Goal: Task Accomplishment & Management: Manage account settings

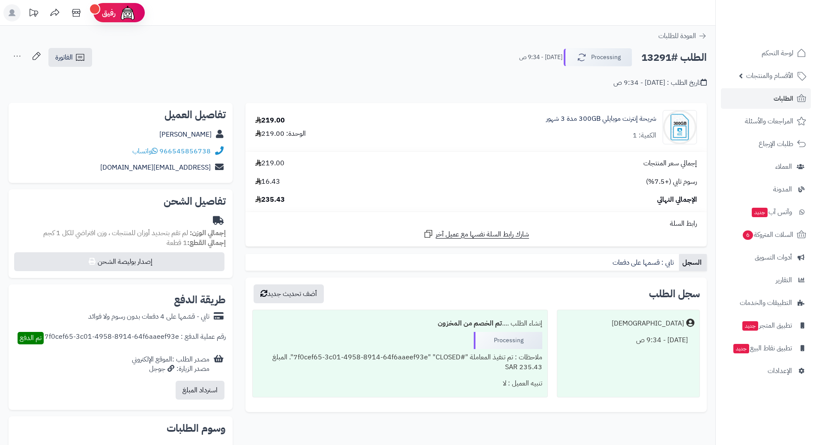
click at [666, 55] on h2 "الطلب #13291" at bounding box center [674, 58] width 66 height 18
click at [673, 57] on h2 "الطلب #13291" at bounding box center [674, 58] width 66 height 18
click at [673, 56] on h2 "الطلب #13291" at bounding box center [674, 58] width 66 height 18
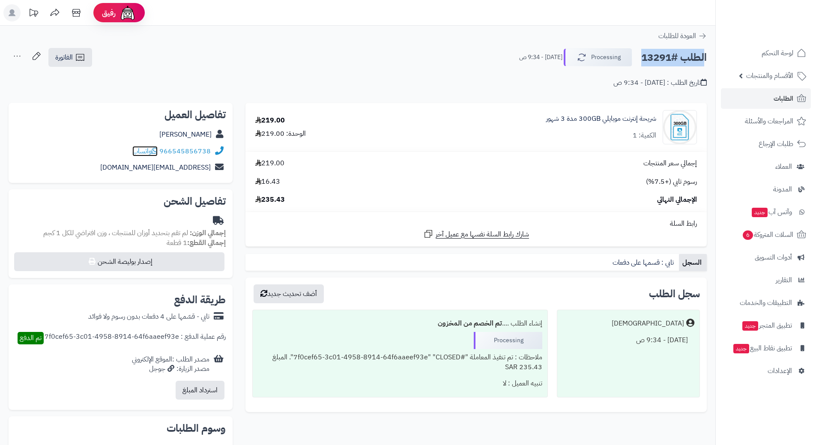
click at [158, 149] on icon at bounding box center [155, 150] width 6 height 7
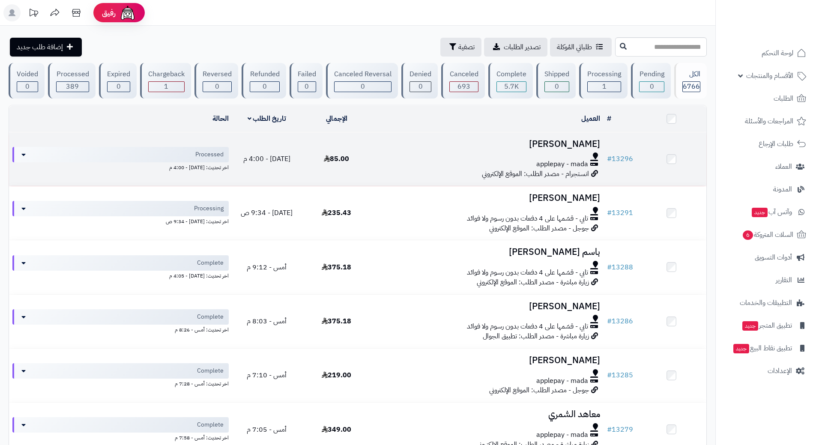
click at [400, 164] on div "applepay - mada" at bounding box center [487, 164] width 225 height 10
click at [434, 154] on div at bounding box center [487, 156] width 225 height 7
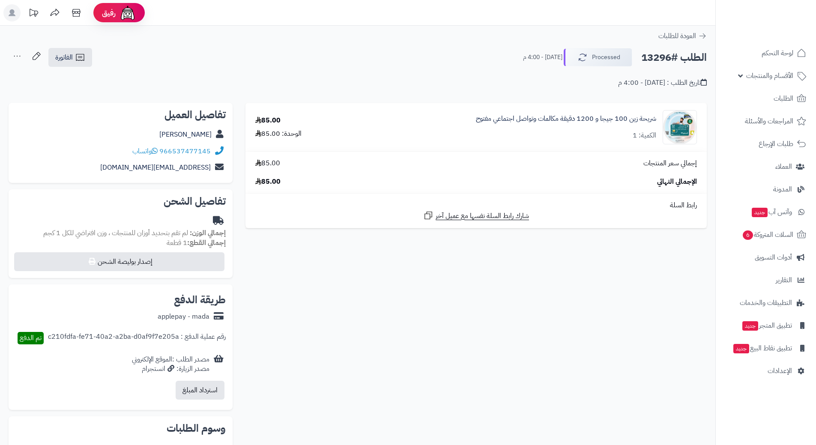
click at [673, 57] on h2 "الطلب #13296" at bounding box center [674, 58] width 66 height 18
click at [673, 56] on h2 "الطلب #13296" at bounding box center [674, 58] width 66 height 18
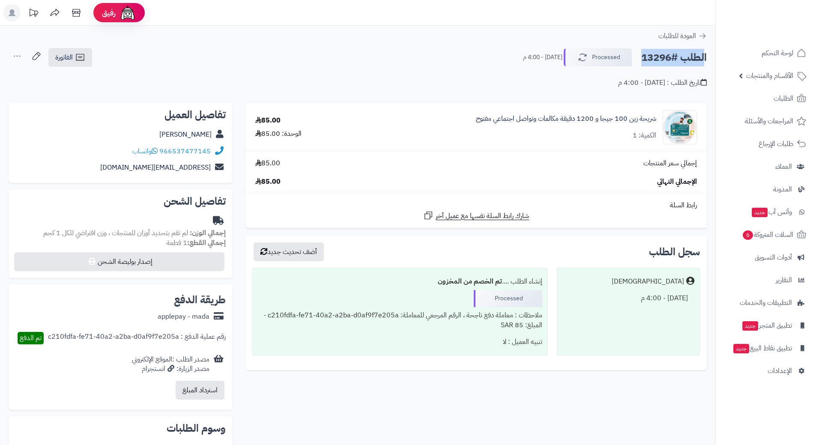
copy div "الطلب #13296 Processed"
click at [156, 149] on icon at bounding box center [155, 150] width 6 height 7
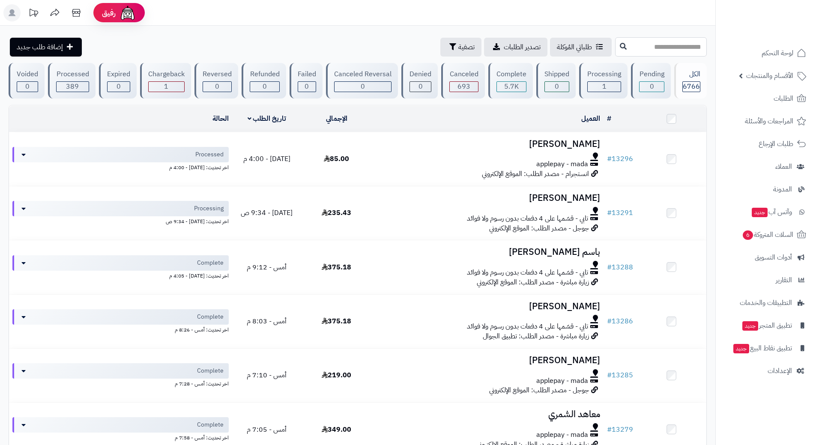
click at [646, 46] on input "text" at bounding box center [661, 46] width 92 height 19
paste input "*****"
type input "*****"
click at [620, 47] on icon at bounding box center [623, 45] width 7 height 7
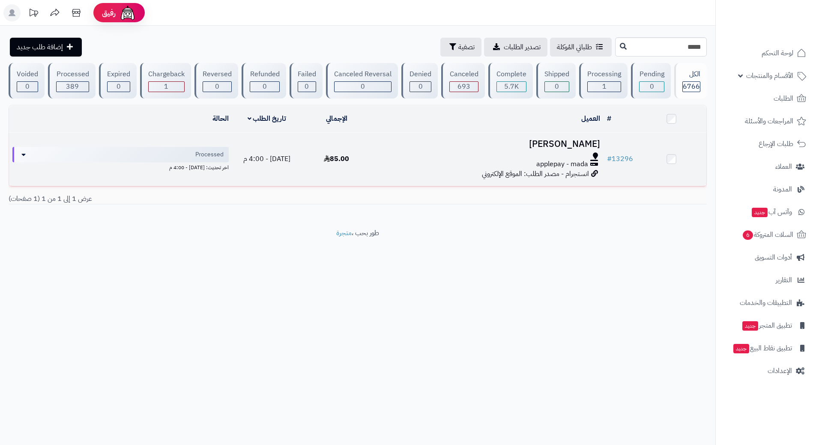
click at [415, 155] on div at bounding box center [487, 156] width 225 height 7
click at [397, 160] on div "applepay - mada" at bounding box center [493, 164] width 228 height 10
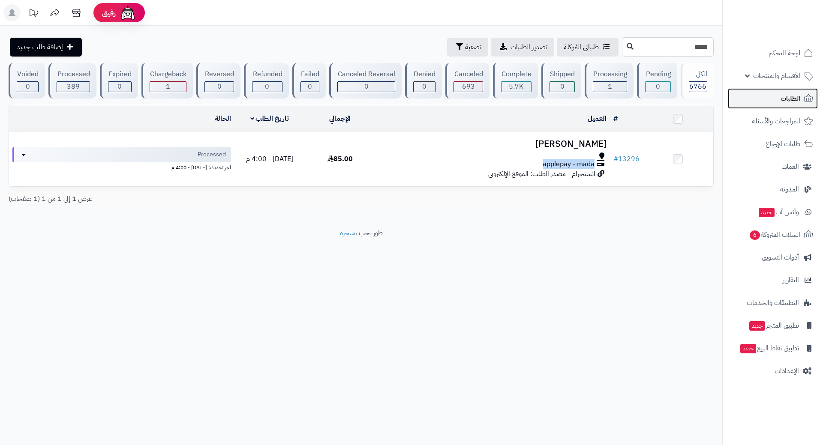
click at [758, 92] on link "الطلبات" at bounding box center [773, 98] width 90 height 21
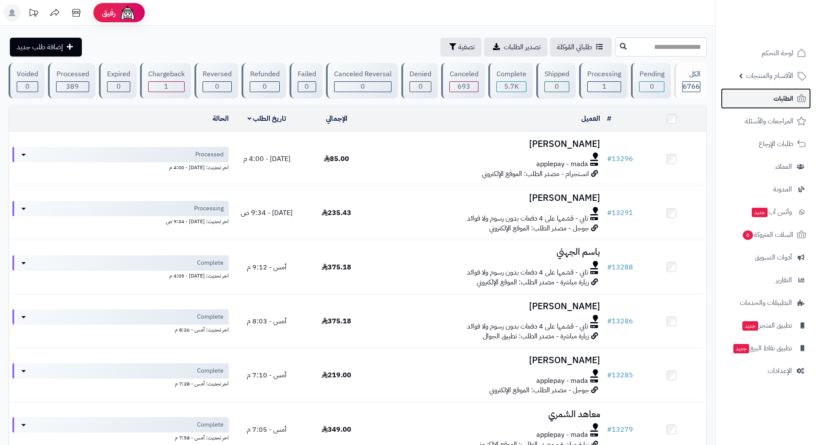
click at [776, 101] on span "الطلبات" at bounding box center [784, 99] width 20 height 12
click at [735, 233] on link "السلات المتروكة 6" at bounding box center [766, 235] width 90 height 21
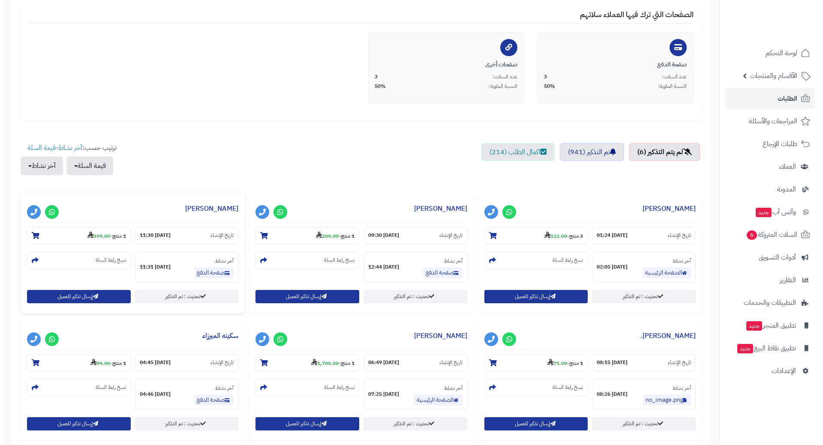
scroll to position [171, 0]
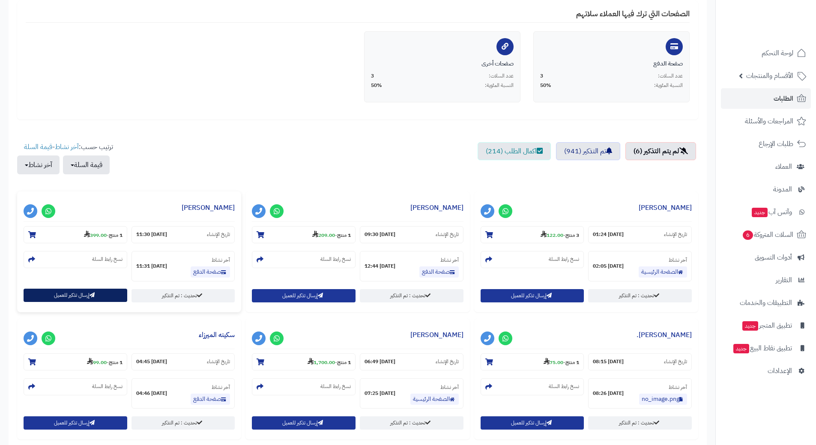
click at [87, 296] on button "إرسال تذكير للعميل" at bounding box center [76, 295] width 104 height 13
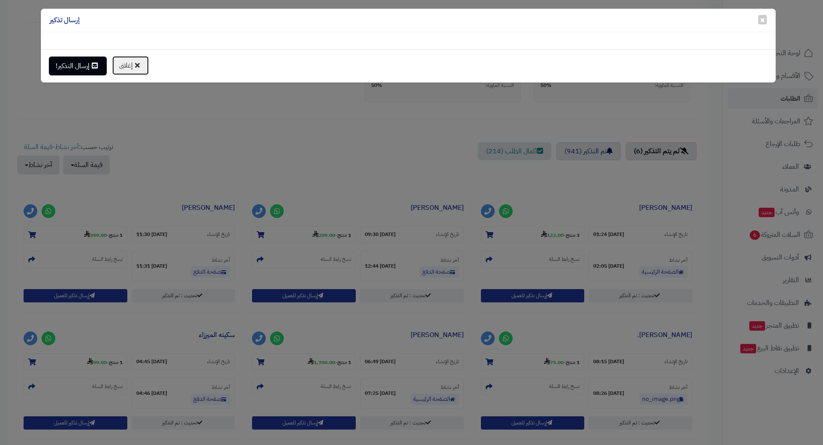
click at [118, 64] on button "إغلاق" at bounding box center [130, 66] width 37 height 20
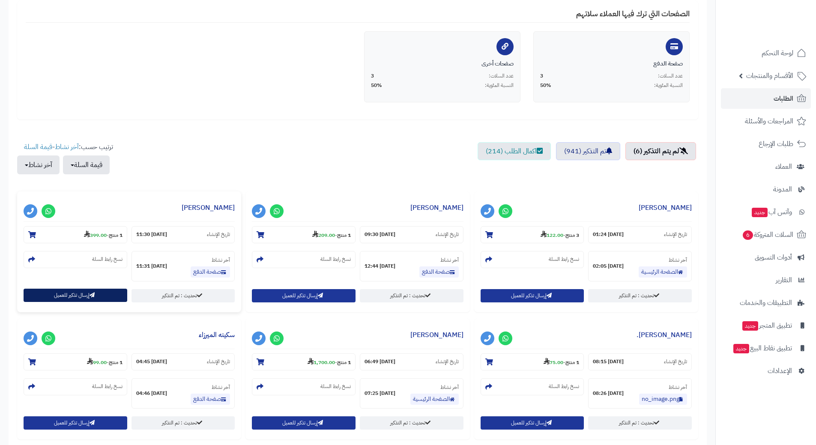
click at [77, 294] on button "إرسال تذكير للعميل" at bounding box center [76, 295] width 104 height 13
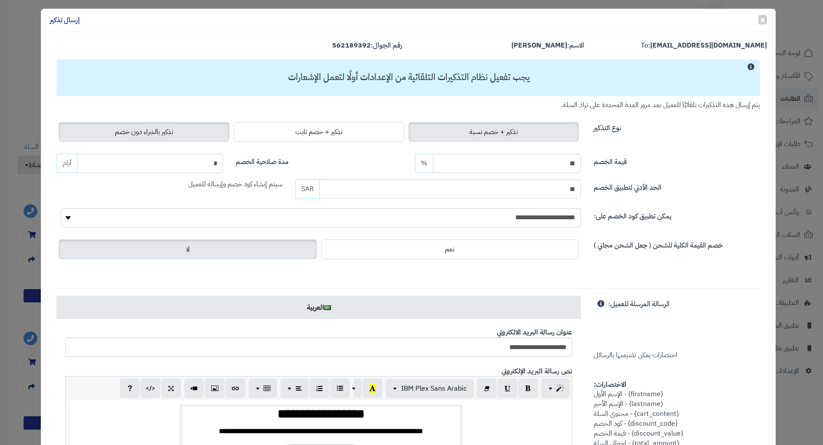
click at [162, 131] on span "تذكير بالشراء دون خصم" at bounding box center [144, 132] width 58 height 10
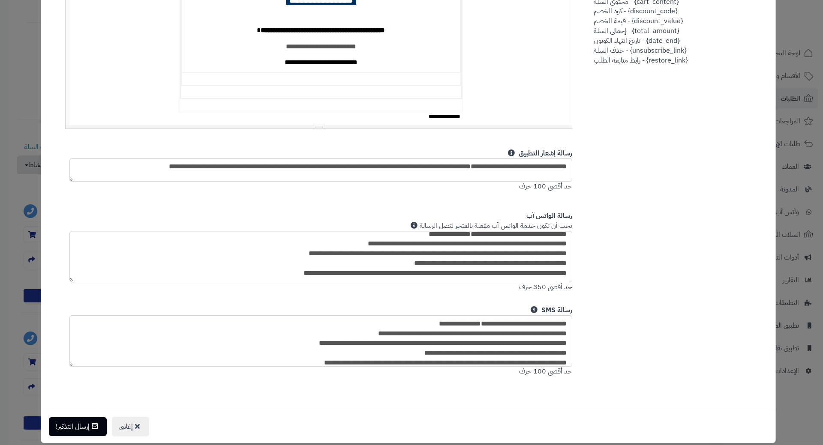
scroll to position [302, 0]
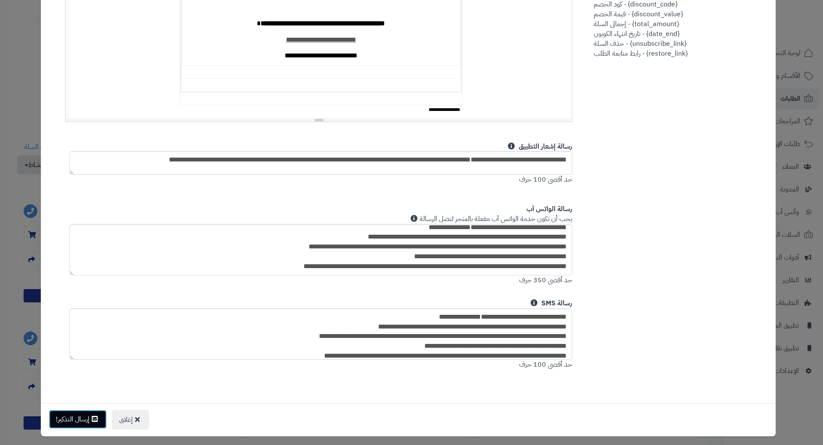
click at [88, 416] on button "إرسال التذكير!" at bounding box center [78, 419] width 58 height 19
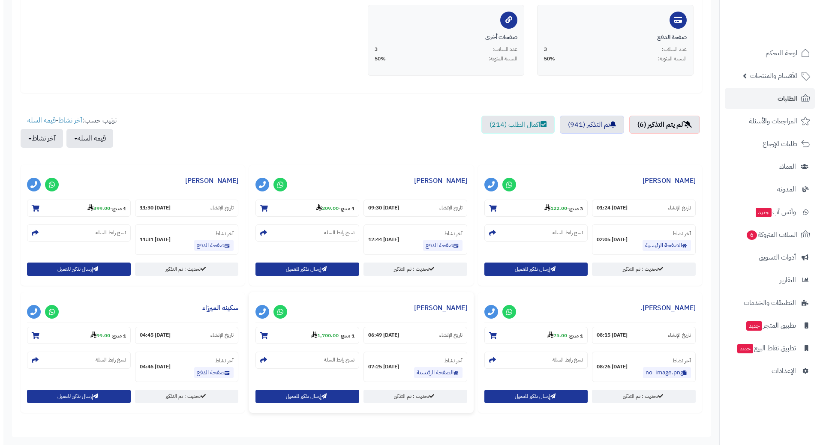
scroll to position [285, 0]
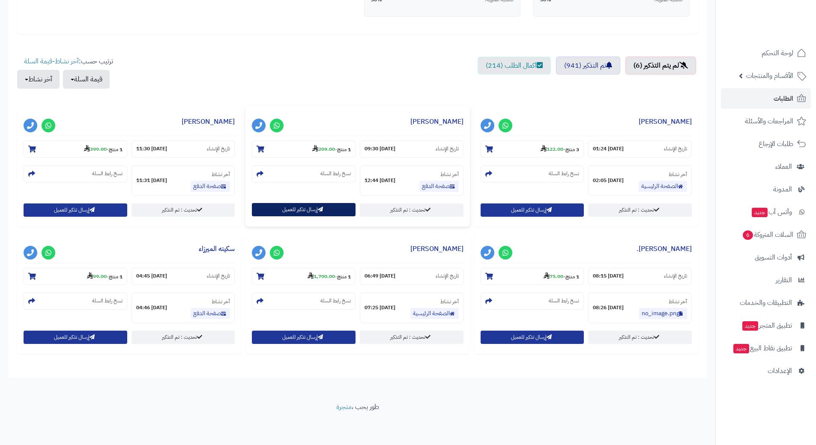
click at [306, 205] on button "إرسال تذكير للعميل" at bounding box center [304, 209] width 104 height 13
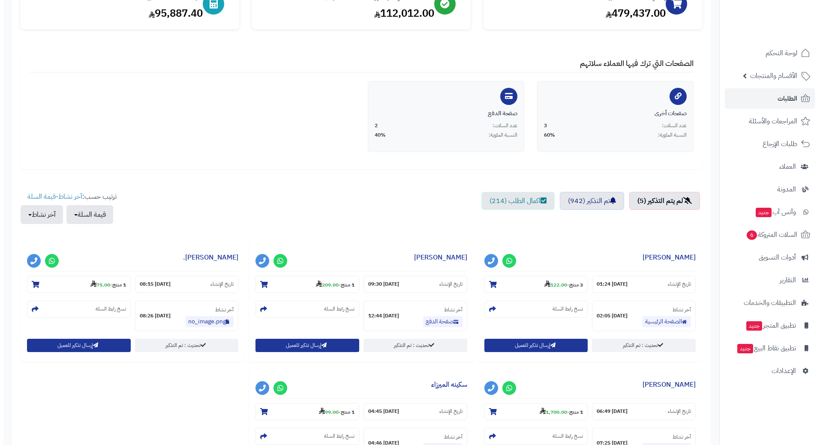
scroll to position [171, 0]
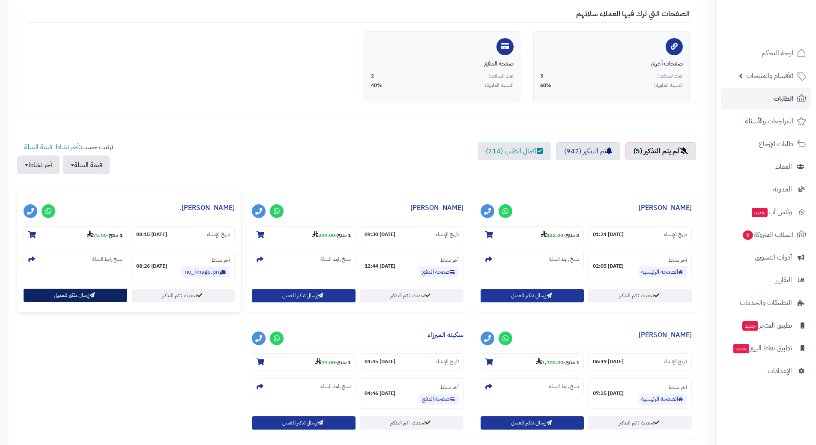
click at [107, 293] on button "إرسال تذكير للعميل" at bounding box center [76, 295] width 104 height 13
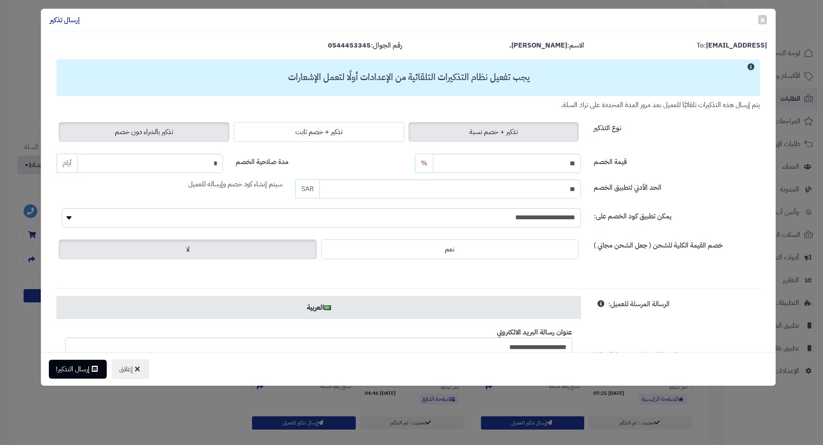
click at [137, 126] on label "تذكير بالشراء دون خصم" at bounding box center [144, 132] width 171 height 20
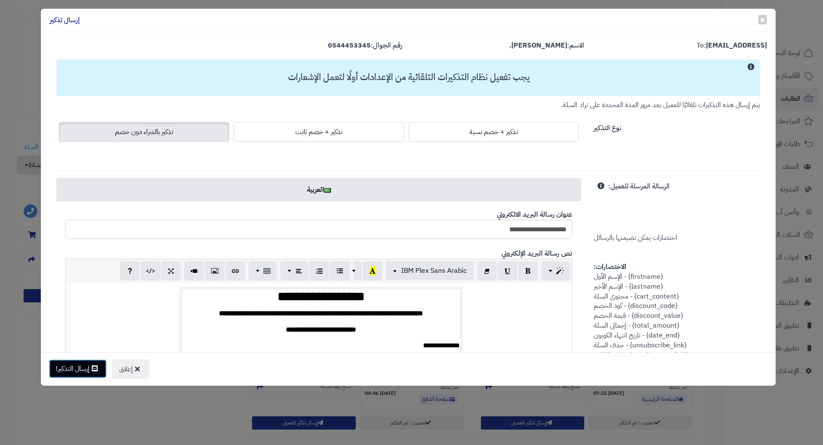
click at [95, 369] on icon at bounding box center [95, 368] width 6 height 7
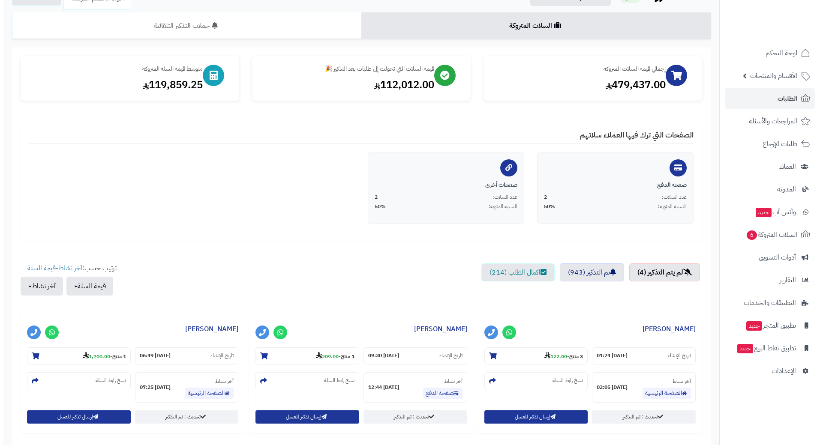
scroll to position [214, 0]
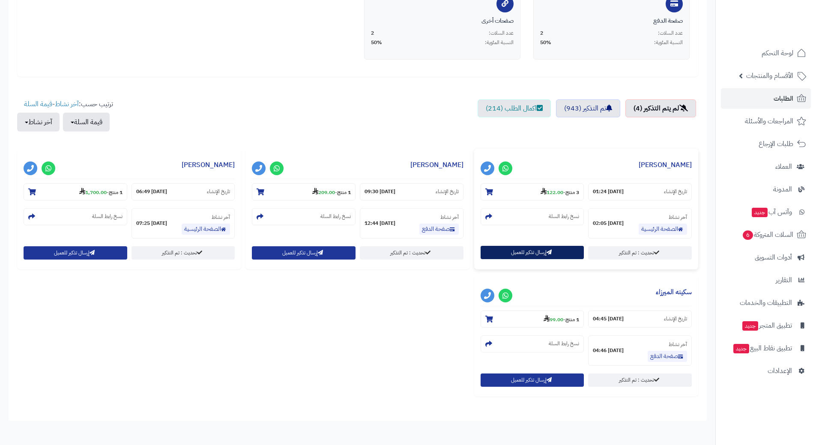
click at [527, 256] on button "إرسال تذكير للعميل" at bounding box center [533, 252] width 104 height 13
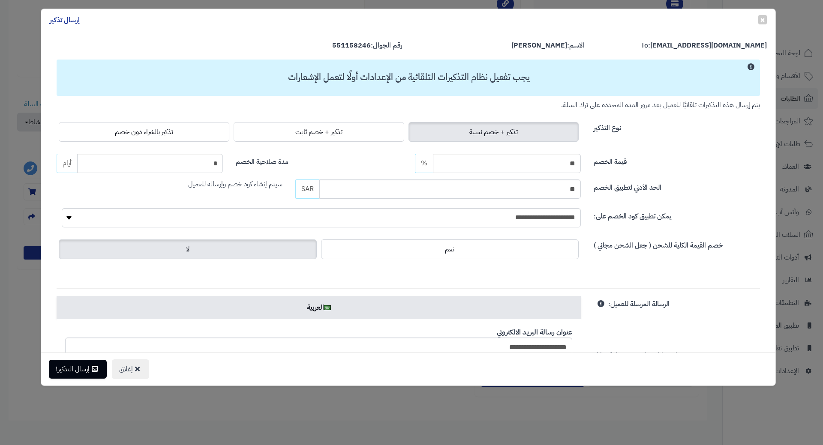
click at [142, 115] on div "نوع التذكير تذكير + خصم نسبة تذكير + خصم ثابت تذكير بالشراء دون خصم" at bounding box center [408, 127] width 716 height 34
click at [138, 131] on span "تذكير بالشراء دون خصم" at bounding box center [144, 132] width 58 height 10
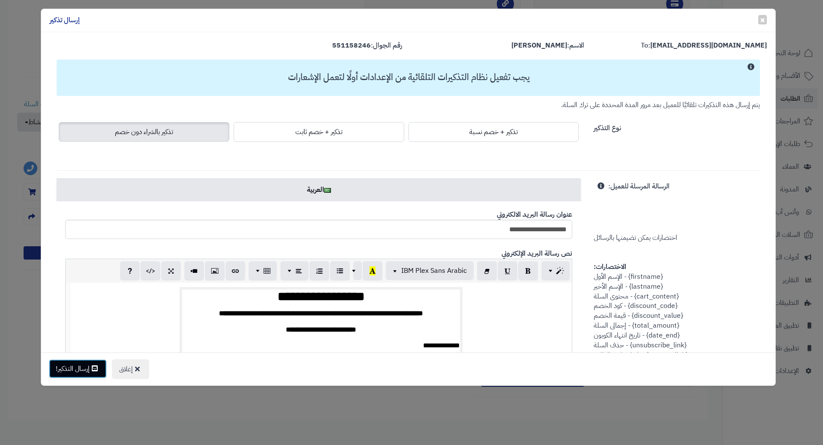
click at [75, 371] on button "إرسال التذكير!" at bounding box center [78, 368] width 58 height 19
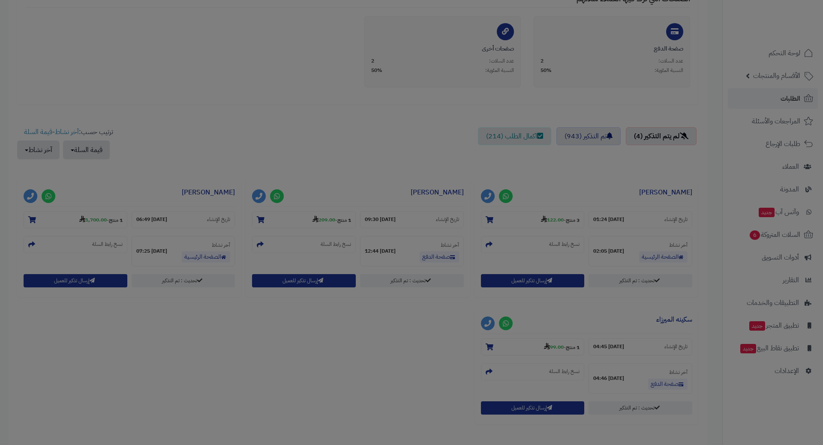
scroll to position [242, 0]
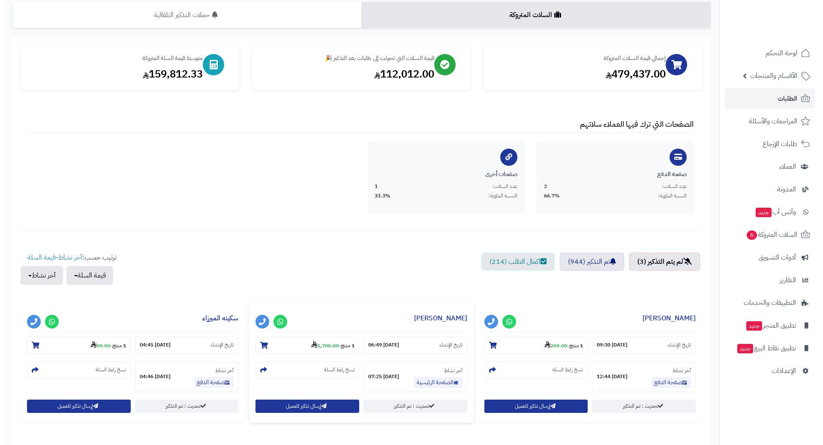
scroll to position [130, 0]
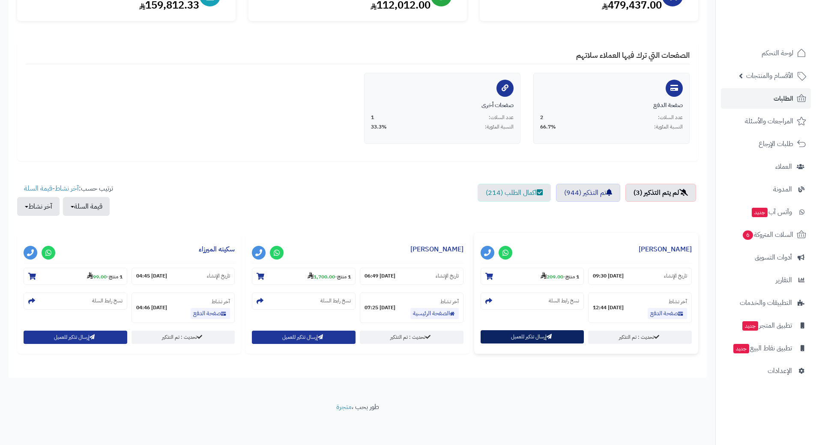
click at [525, 335] on button "إرسال تذكير للعميل" at bounding box center [533, 336] width 104 height 13
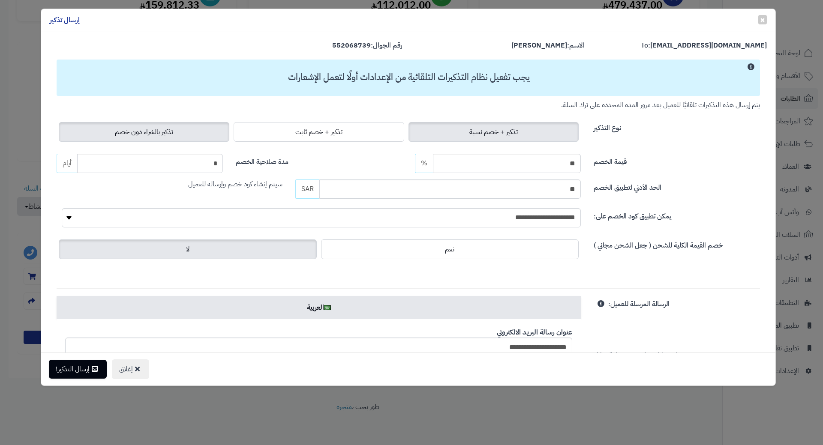
click at [195, 130] on label "تذكير بالشراء دون خصم" at bounding box center [144, 132] width 171 height 20
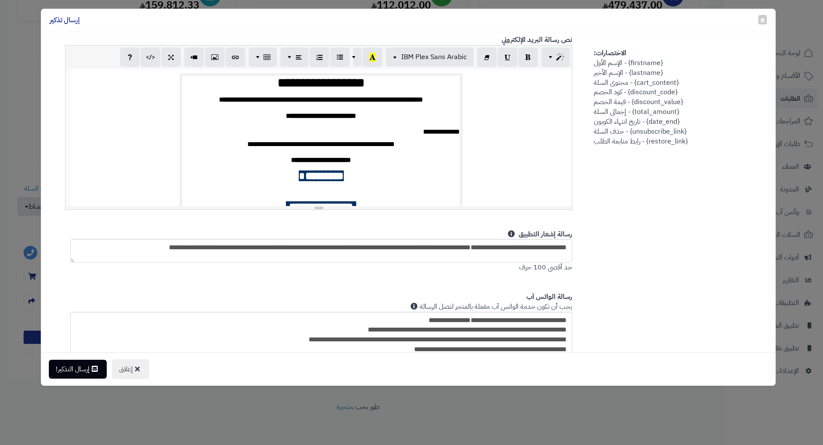
scroll to position [300, 0]
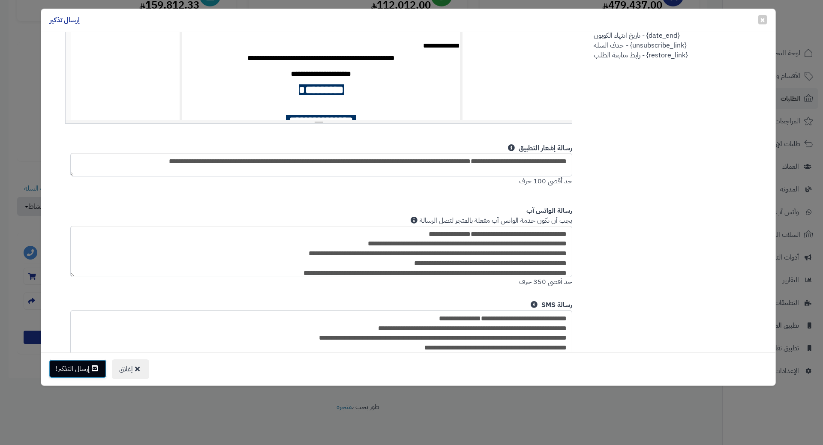
click at [79, 369] on button "إرسال التذكير!" at bounding box center [78, 368] width 58 height 19
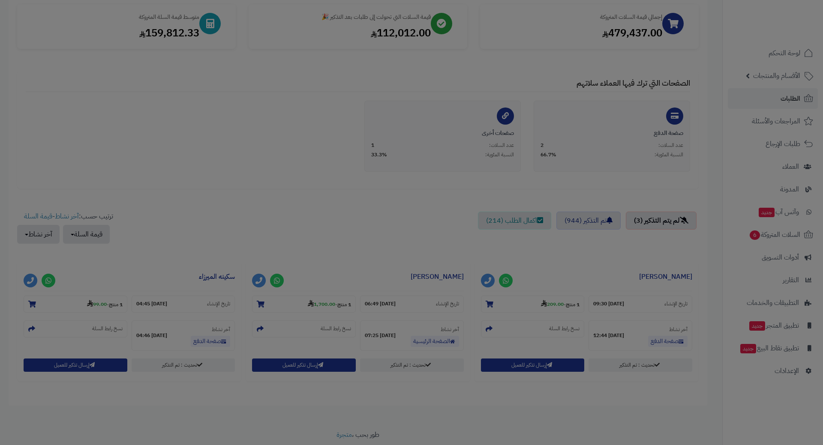
scroll to position [158, 0]
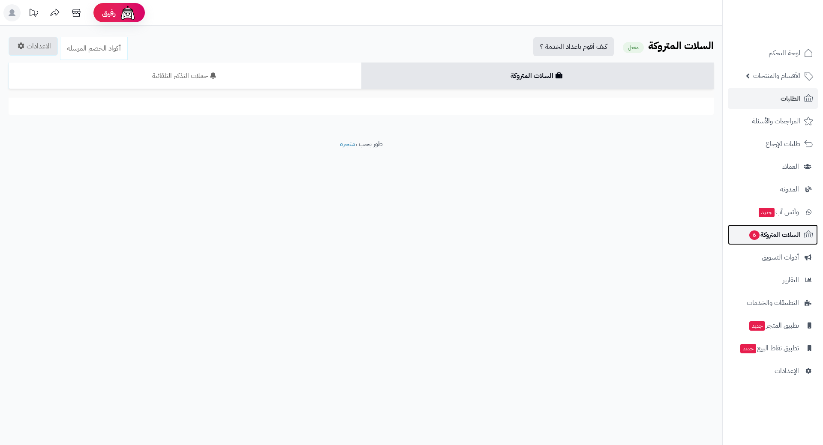
click at [774, 242] on link "السلات المتروكة 6" at bounding box center [773, 235] width 90 height 21
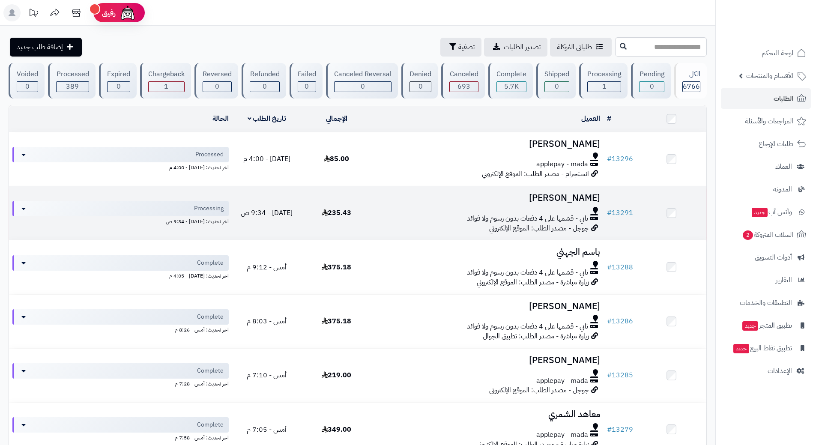
click at [390, 215] on div "تابي - قسّمها على 4 دفعات بدون رسوم ولا فوائد" at bounding box center [487, 219] width 225 height 10
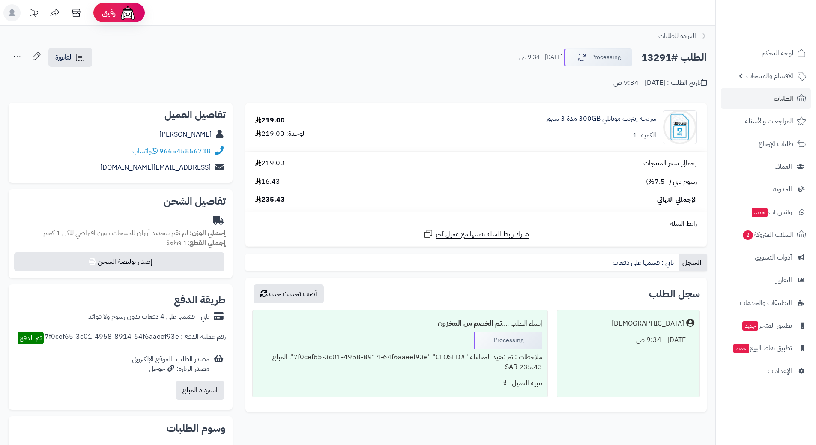
click at [680, 56] on h2 "الطلب #13291" at bounding box center [674, 58] width 66 height 18
copy div "الطلب #13291 Processing"
click at [156, 154] on icon at bounding box center [155, 150] width 6 height 7
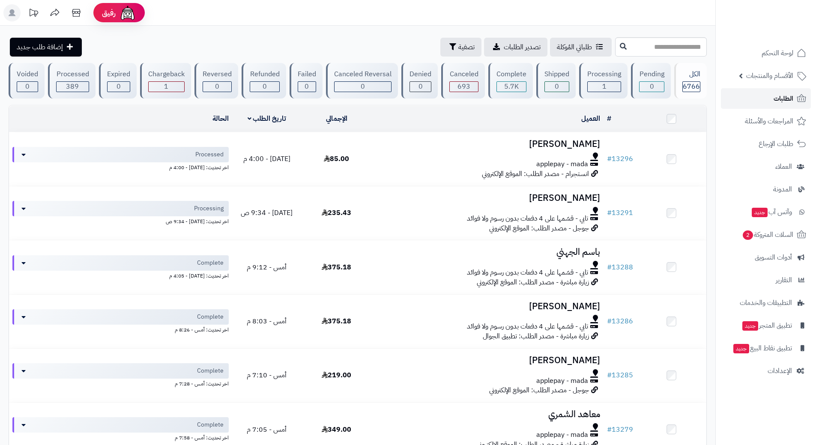
click at [778, 99] on span "الطلبات" at bounding box center [784, 99] width 20 height 12
click at [759, 232] on span "السلات المتروكة 2" at bounding box center [768, 235] width 52 height 12
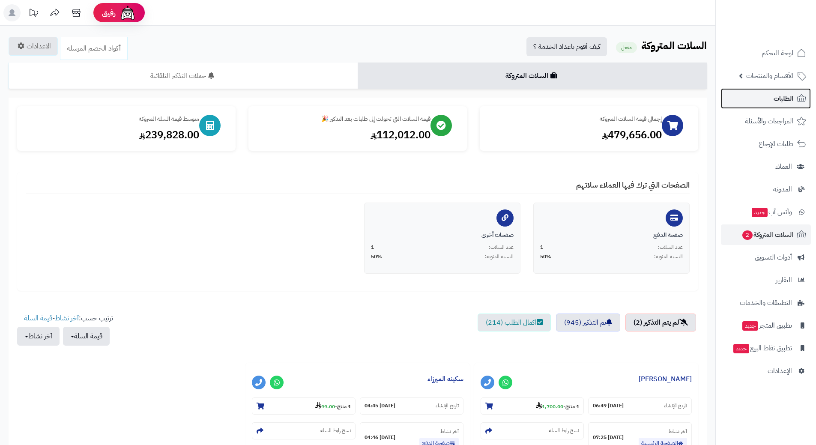
click at [779, 96] on span "الطلبات" at bounding box center [784, 99] width 20 height 12
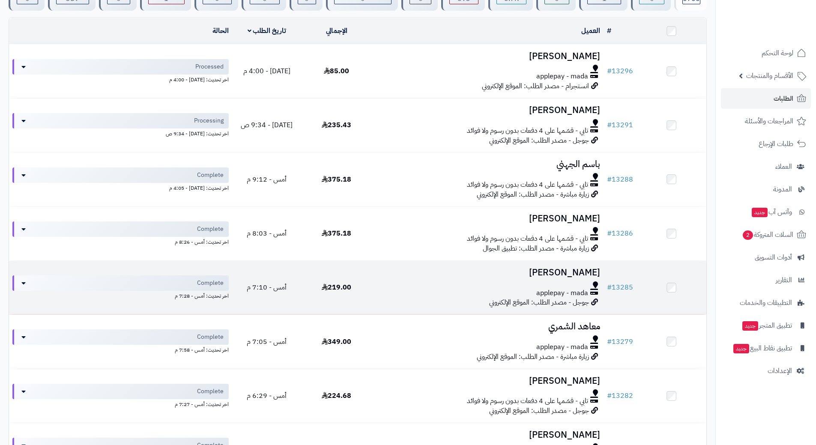
scroll to position [214, 0]
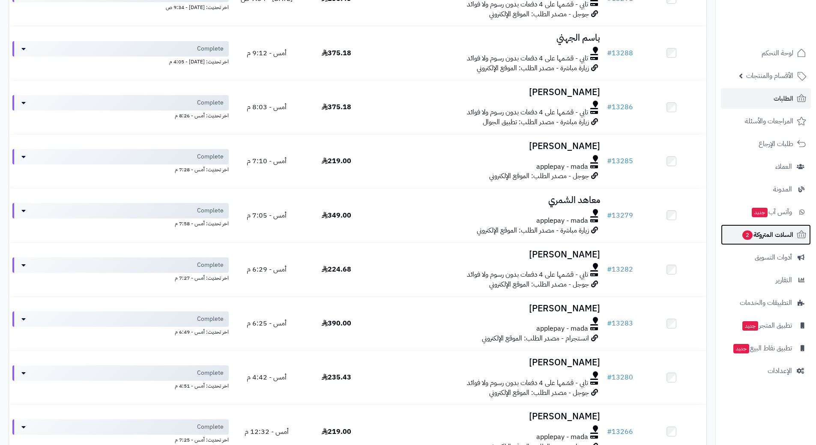
click at [738, 236] on link "السلات المتروكة 2" at bounding box center [766, 235] width 90 height 21
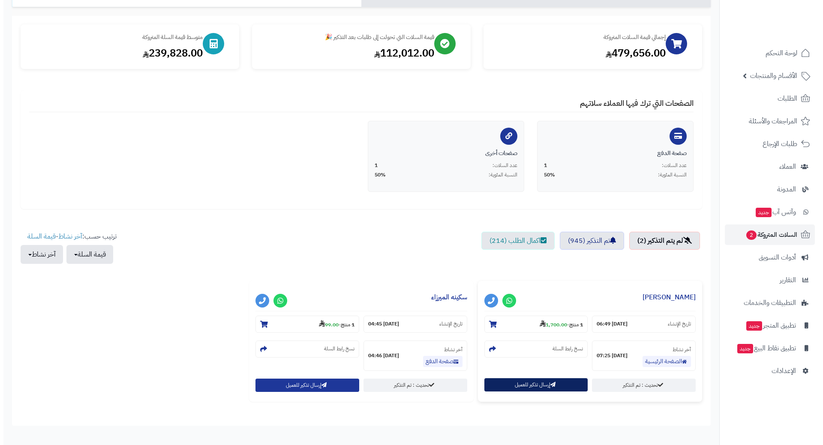
scroll to position [130, 0]
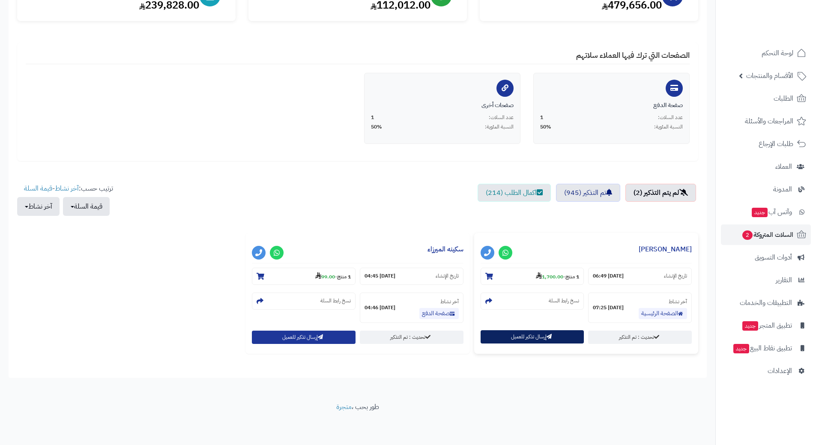
click at [530, 339] on button "إرسال تذكير للعميل" at bounding box center [533, 336] width 104 height 13
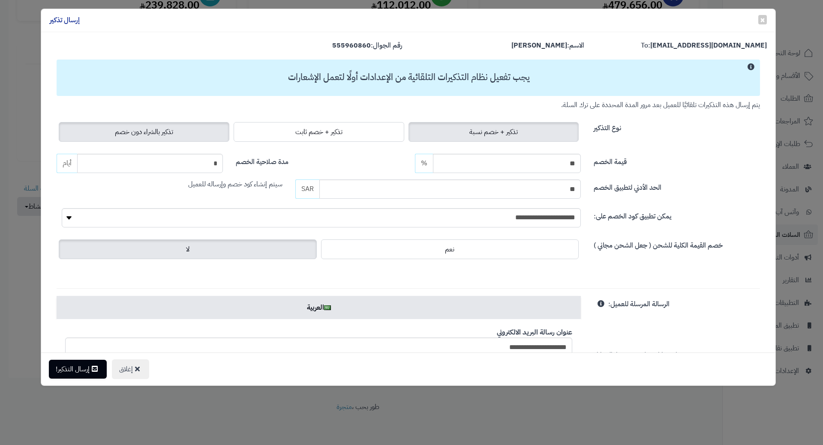
click at [184, 134] on label "تذكير بالشراء دون خصم" at bounding box center [144, 132] width 171 height 20
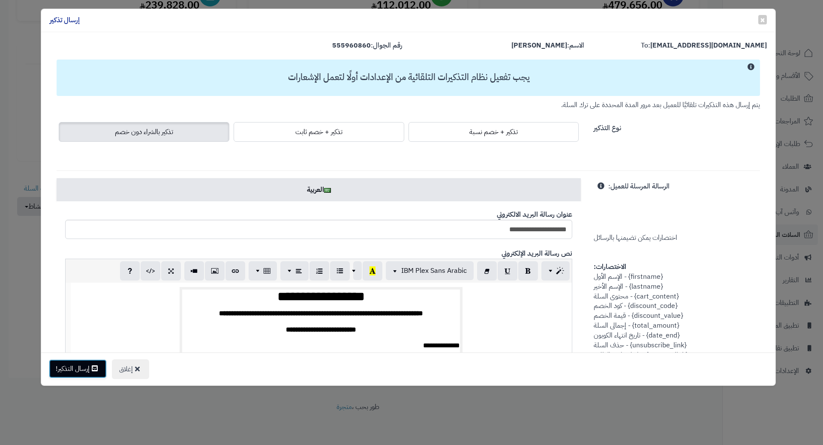
click at [81, 366] on button "إرسال التذكير!" at bounding box center [78, 368] width 58 height 19
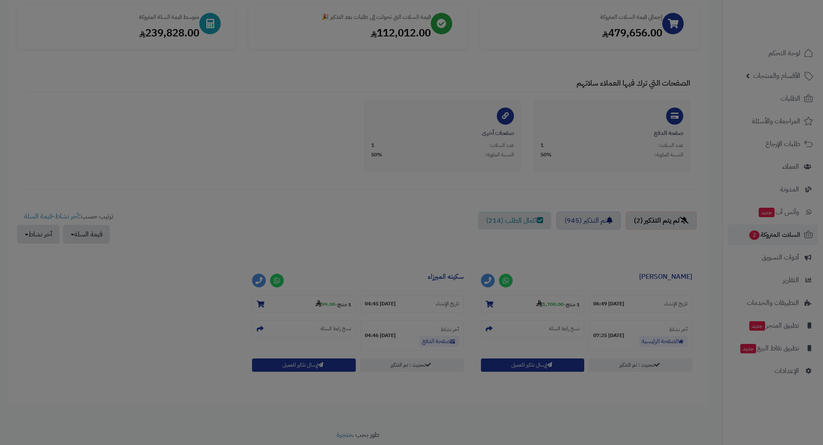
scroll to position [158, 0]
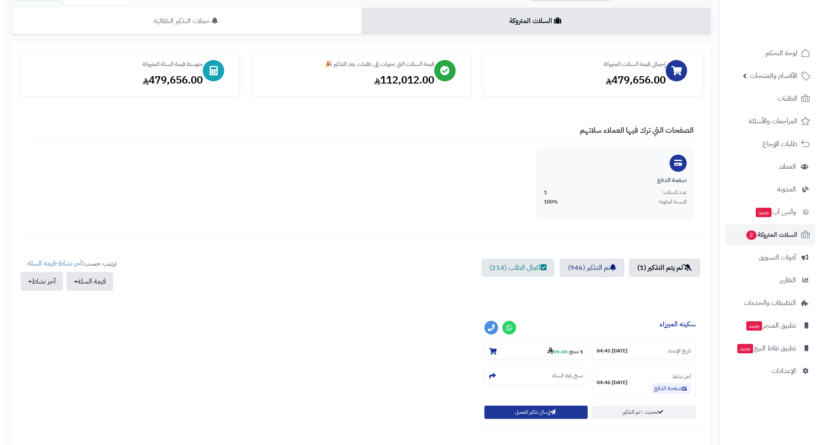
scroll to position [130, 0]
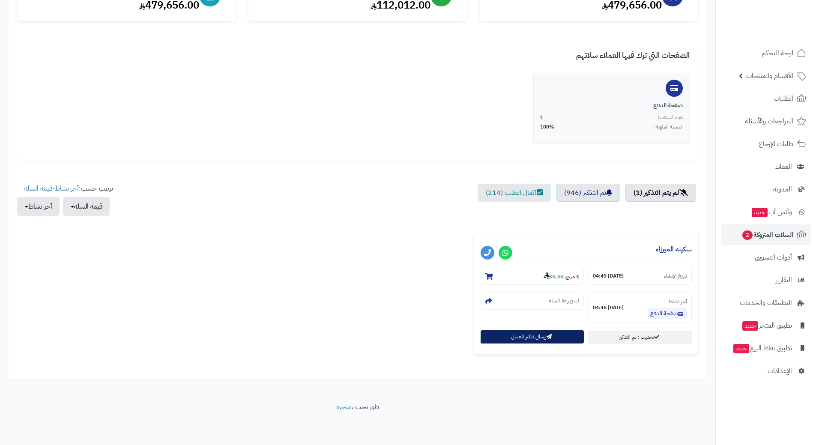
click at [521, 332] on button "إرسال تذكير للعميل" at bounding box center [533, 336] width 104 height 13
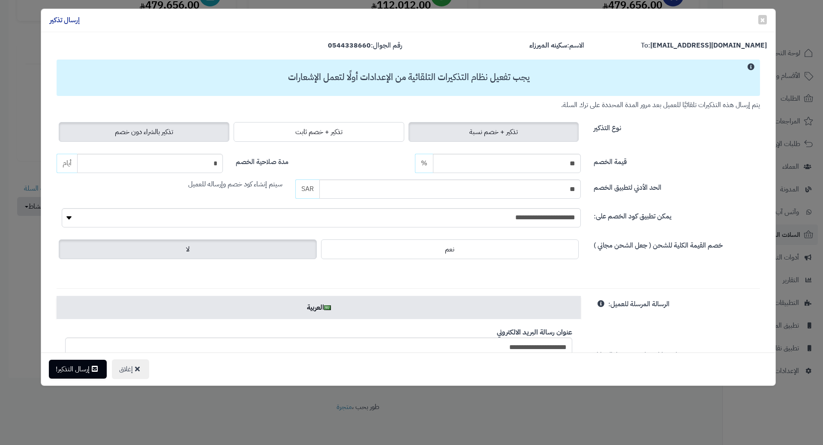
click at [208, 128] on label "تذكير بالشراء دون خصم" at bounding box center [144, 132] width 171 height 20
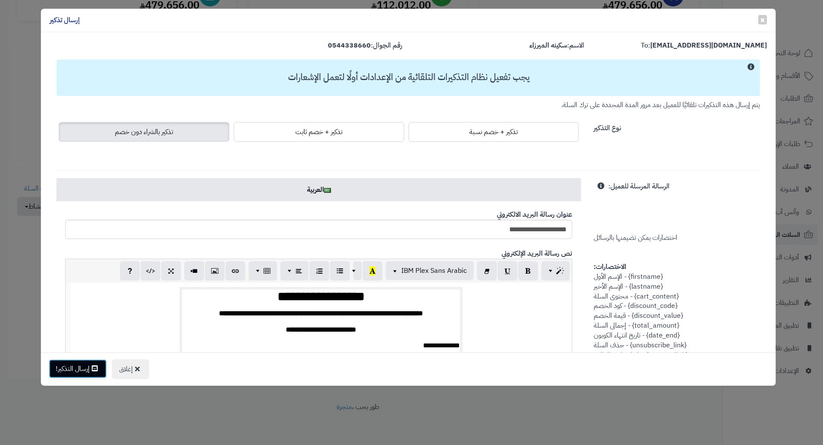
click at [75, 360] on button "إرسال التذكير!" at bounding box center [78, 368] width 58 height 19
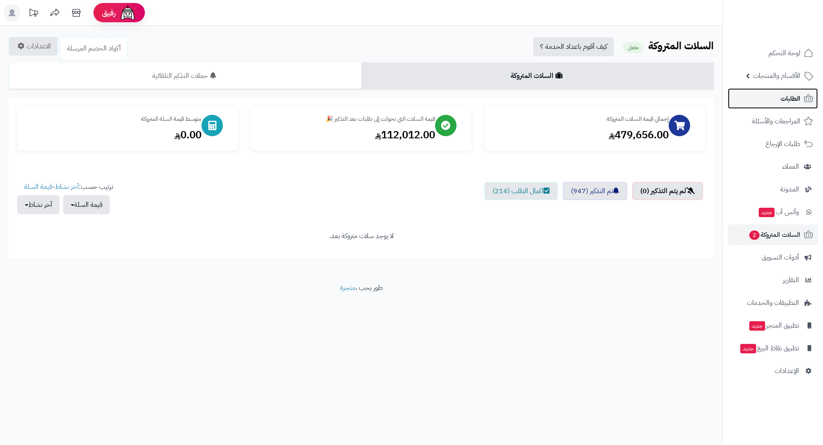
click at [754, 102] on link "الطلبات" at bounding box center [773, 98] width 90 height 21
